Goal: Use online tool/utility

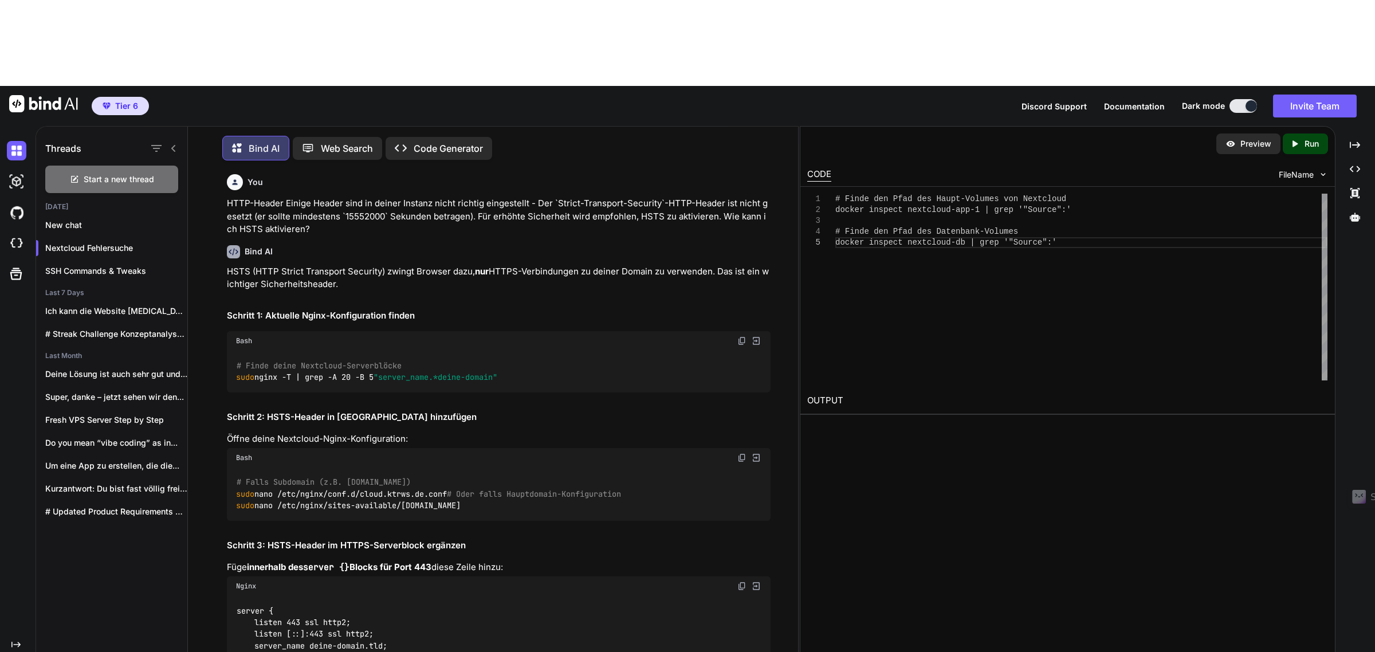
scroll to position [12349, 0]
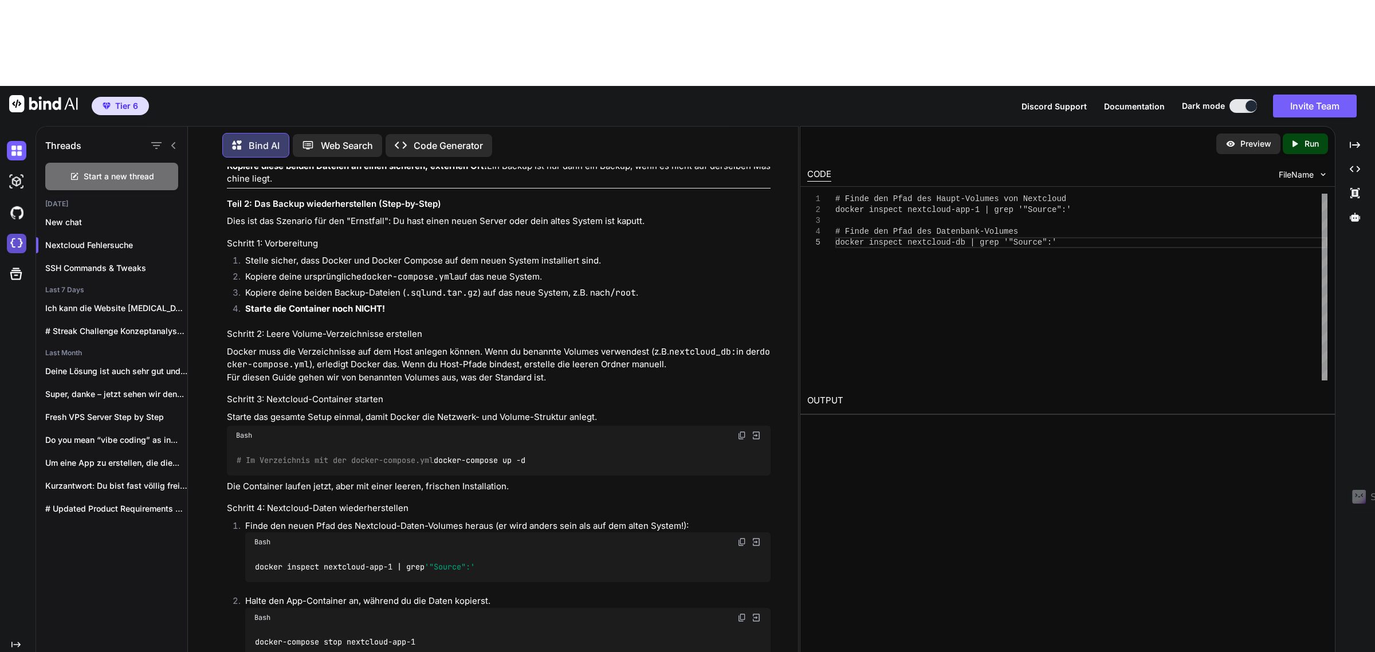
click at [21, 234] on img at bounding box center [16, 243] width 19 height 19
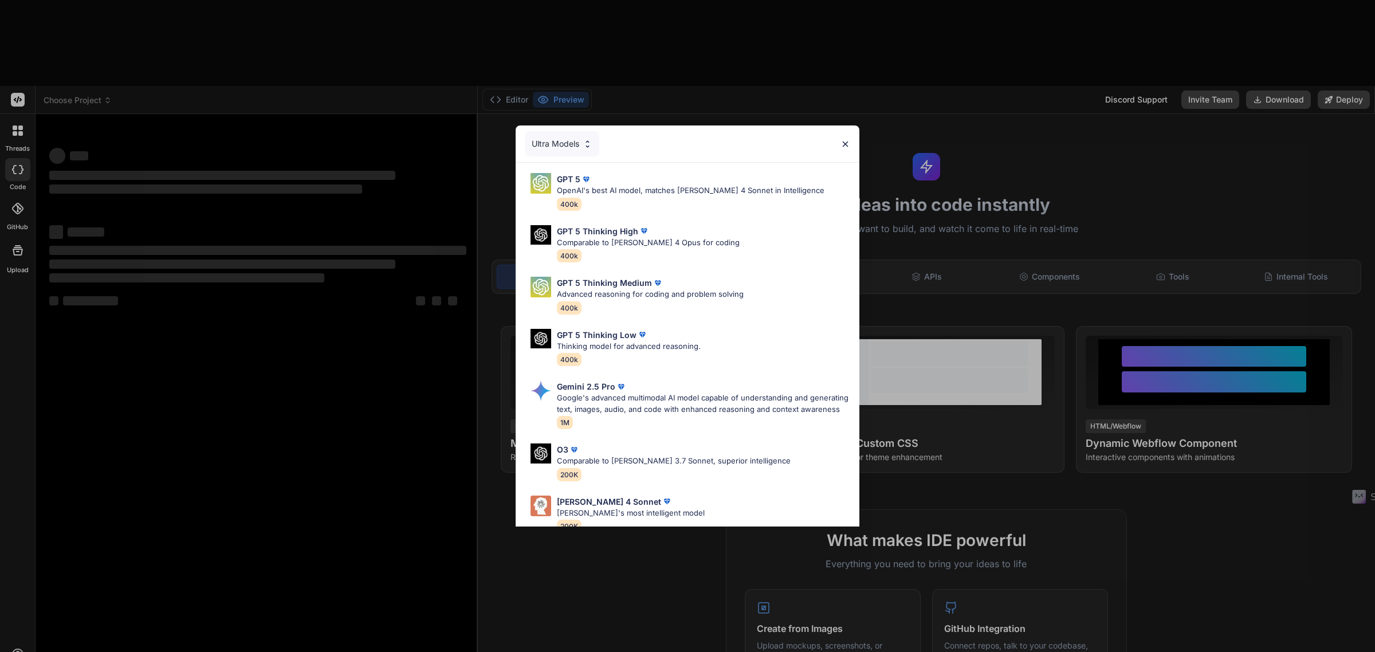
type textarea "x"
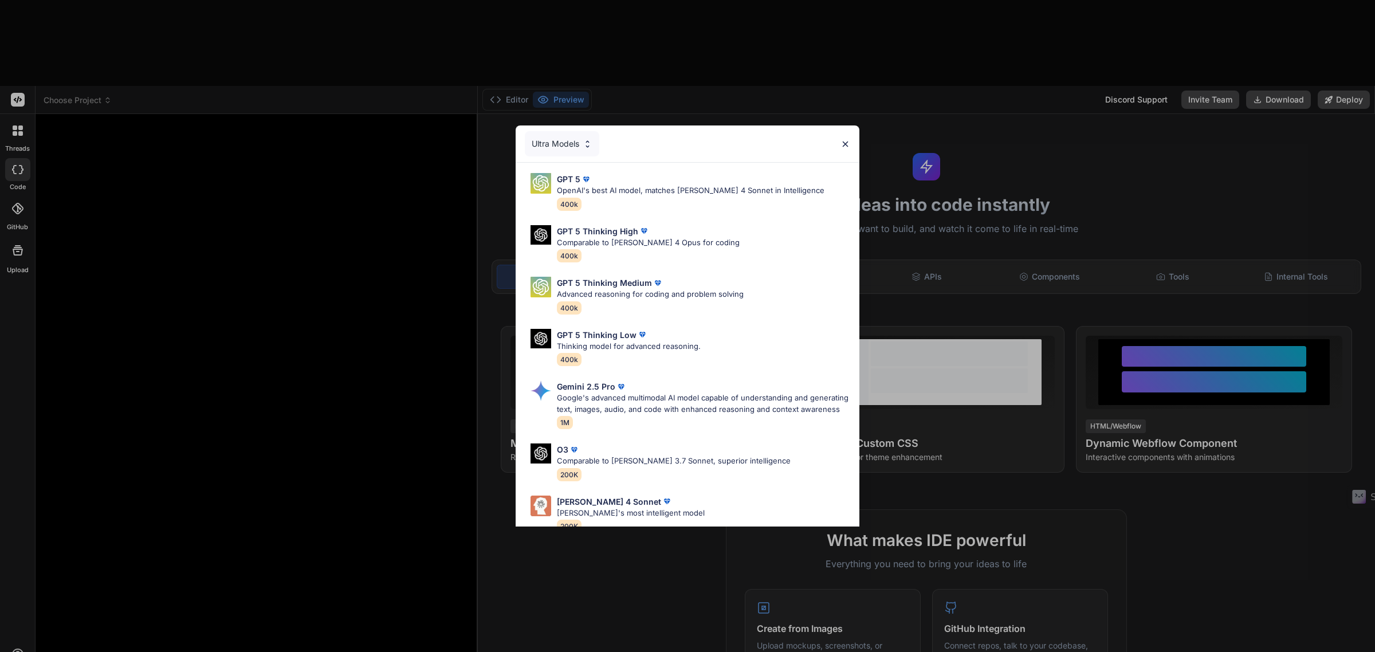
click at [168, 613] on div "Ultra Models GPT 5 OpenAI's best AI model, matches [PERSON_NAME] 4 Sonnet in In…" at bounding box center [687, 326] width 1375 height 652
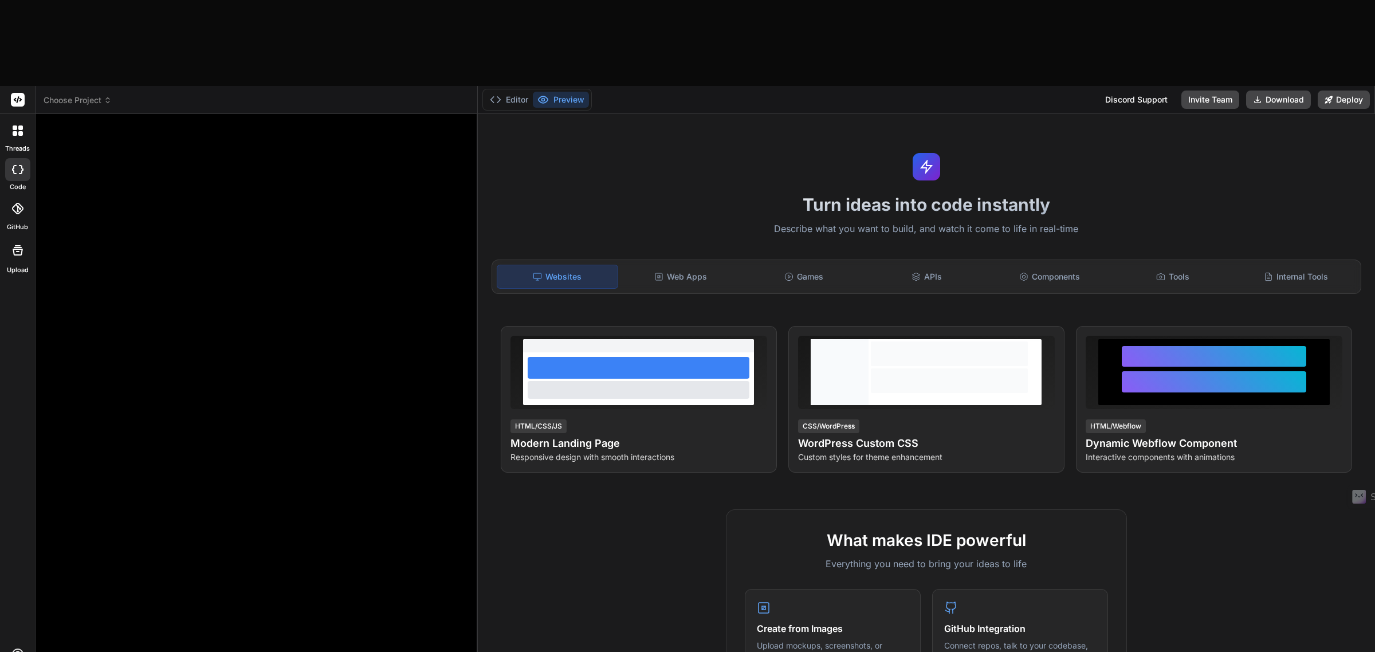
click at [84, 95] on span "Choose Project" at bounding box center [78, 100] width 68 height 11
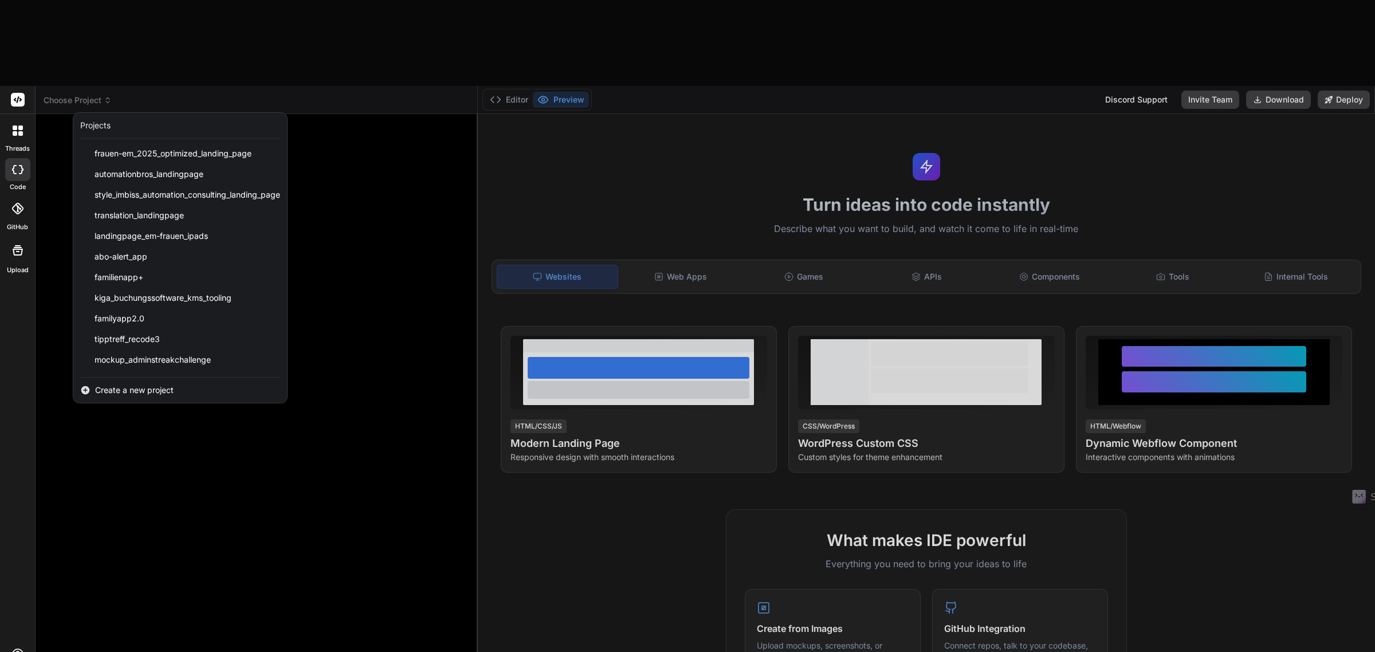
click at [84, 17] on div at bounding box center [687, 326] width 1375 height 652
